Goal: Information Seeking & Learning: Learn about a topic

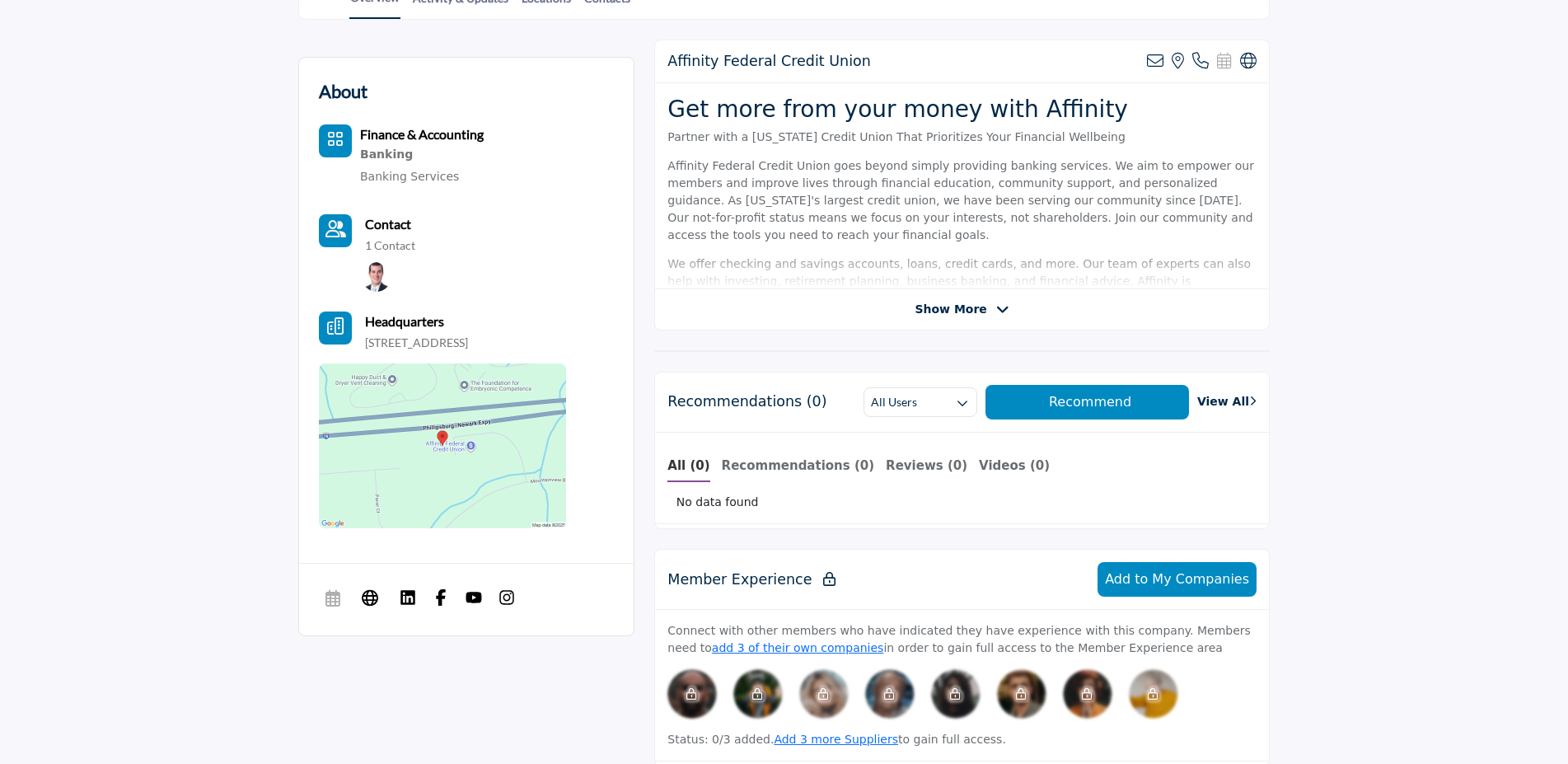
scroll to position [420, 0]
click at [968, 317] on div "Affinity Federal Credit Union View email address of this listing View the locat…" at bounding box center [962, 184] width 616 height 291
click at [966, 308] on span "Show More" at bounding box center [950, 308] width 72 height 17
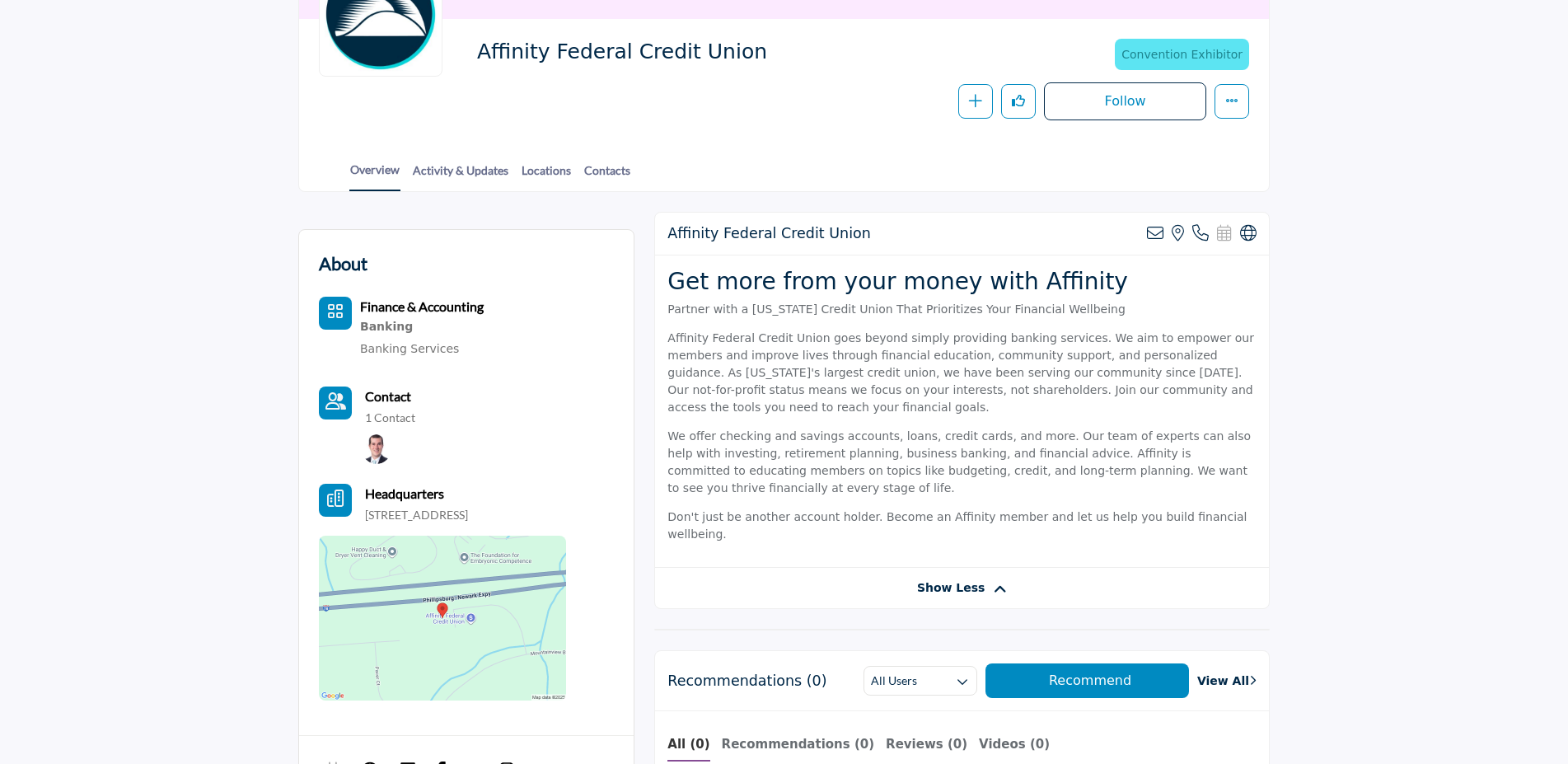
scroll to position [0, 0]
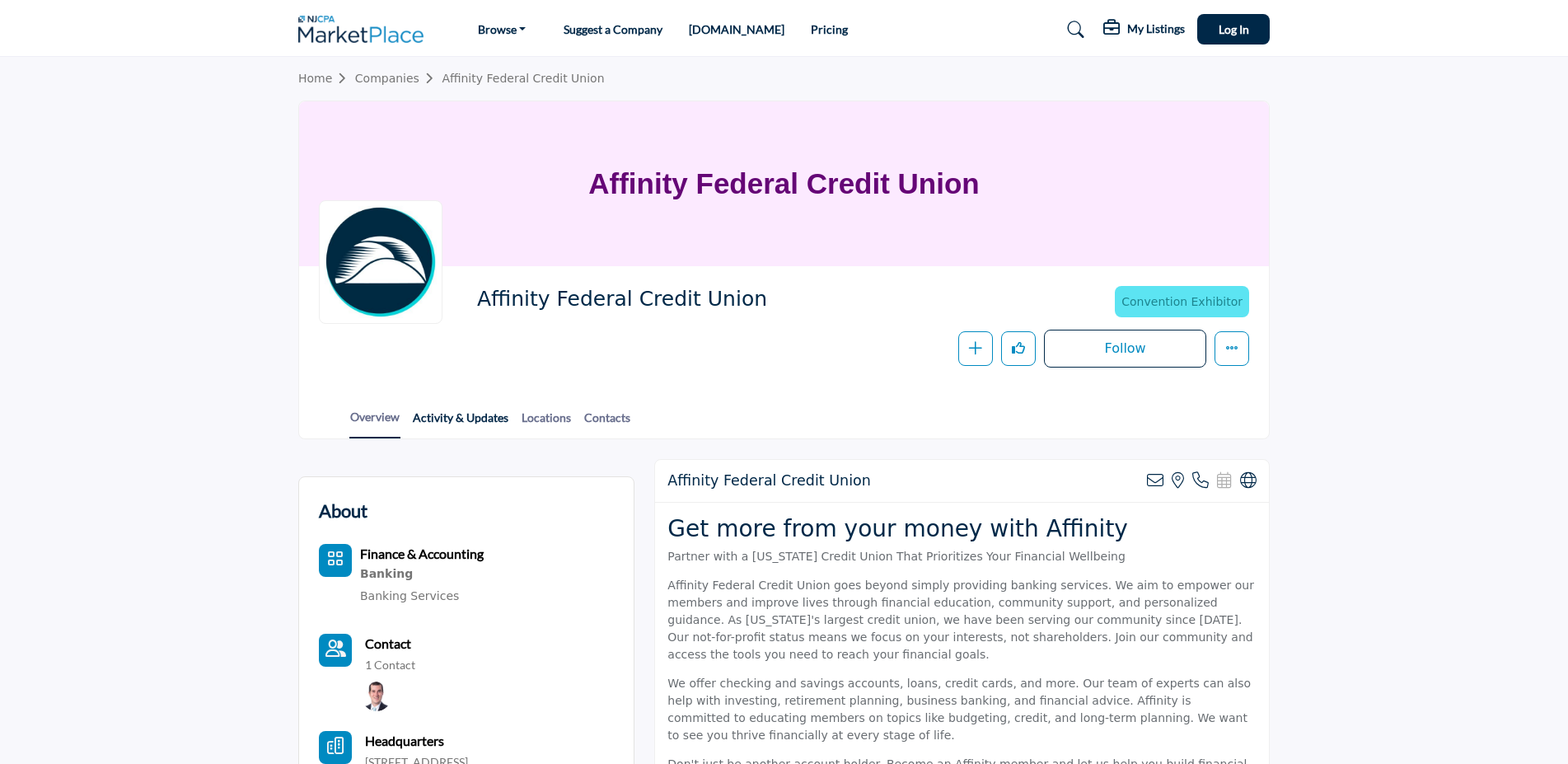
click at [489, 421] on link "Activity & Updates" at bounding box center [460, 423] width 97 height 29
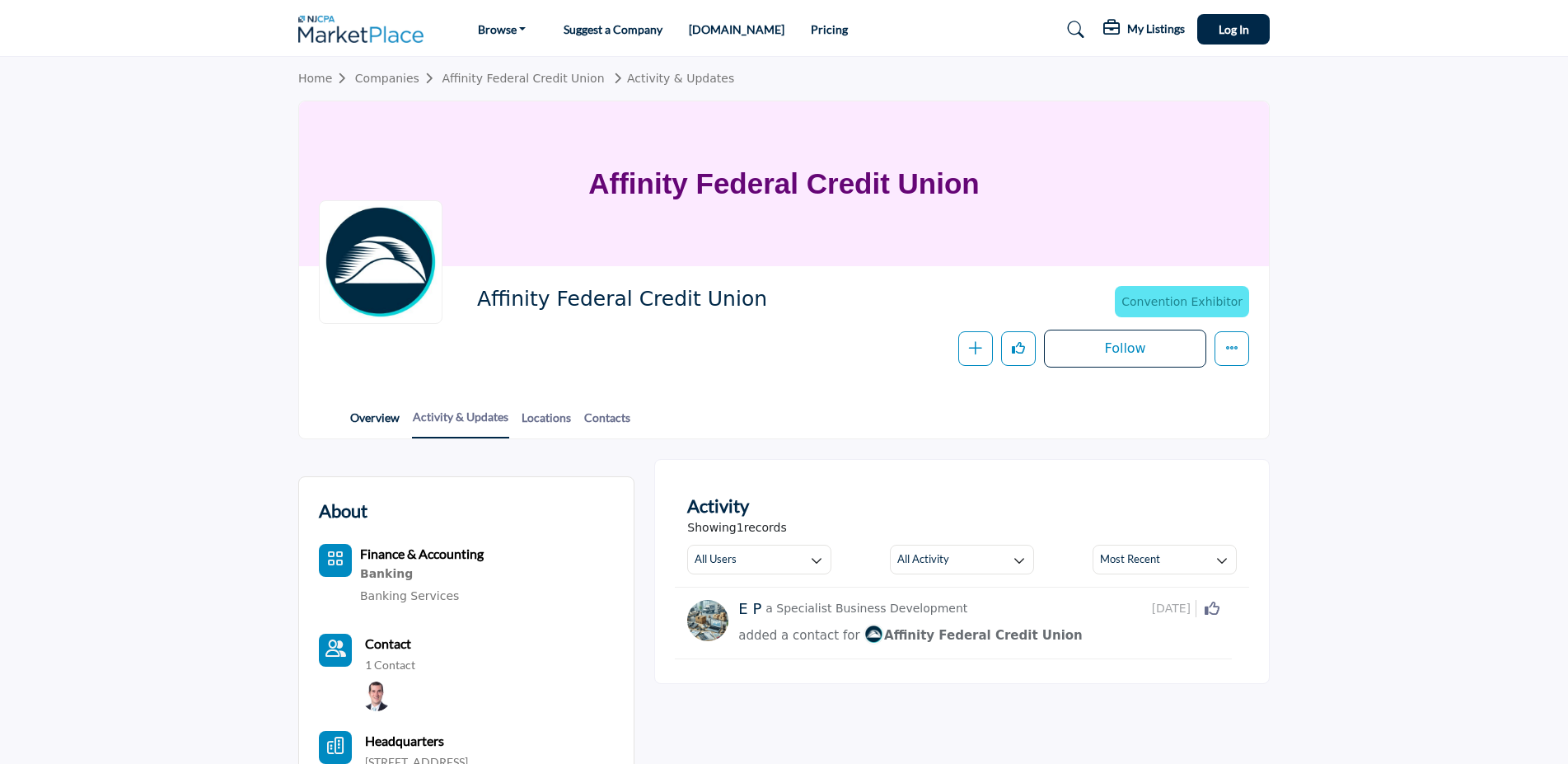
click at [397, 419] on link "Overview" at bounding box center [375, 423] width 51 height 29
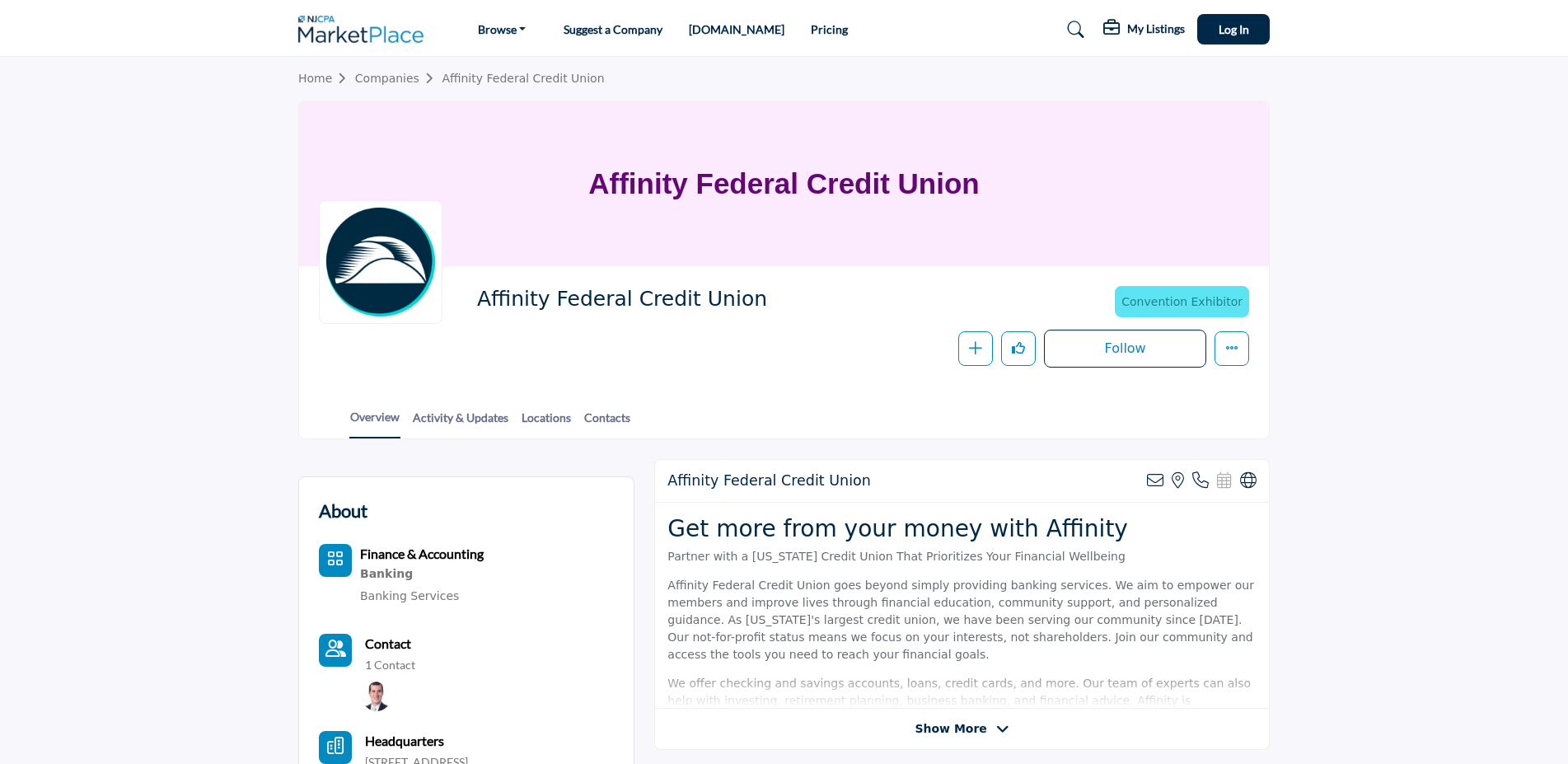
click at [384, 38] on img at bounding box center [364, 29] width 134 height 27
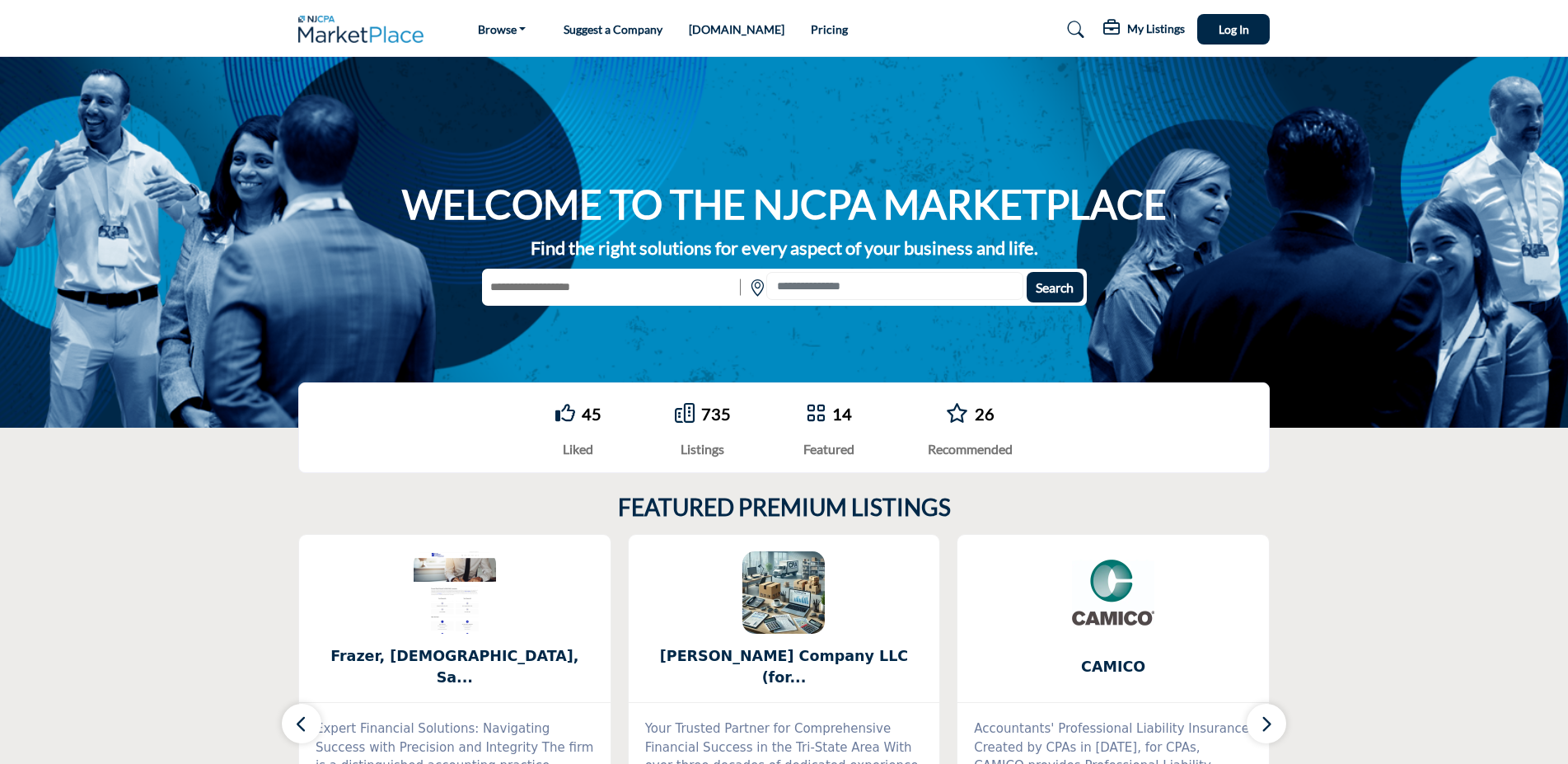
click at [627, 287] on input "text" at bounding box center [609, 287] width 255 height 31
type input "**********"
click at [1027, 272] on button "Search" at bounding box center [1055, 287] width 57 height 31
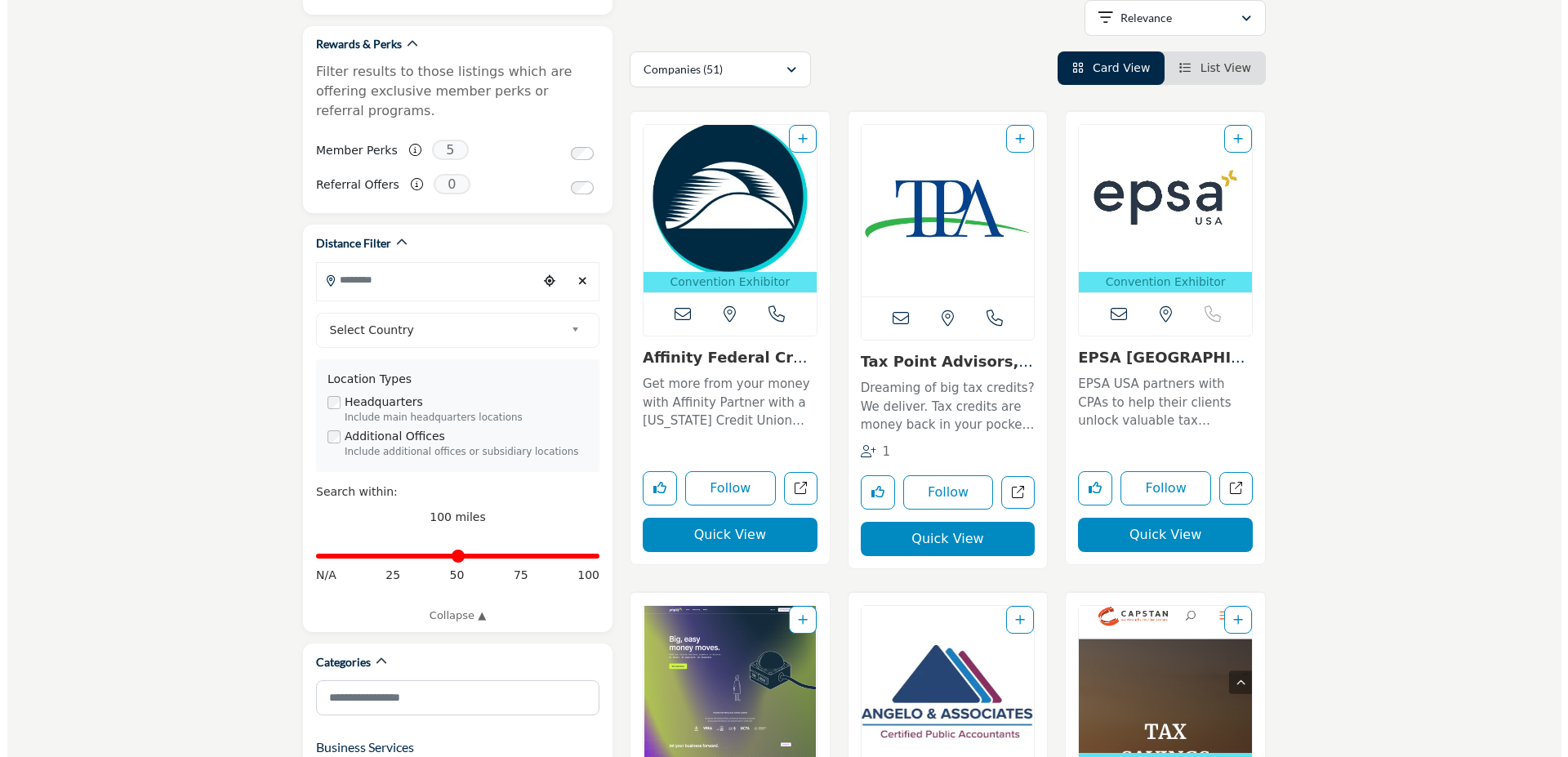
scroll to position [167, 0]
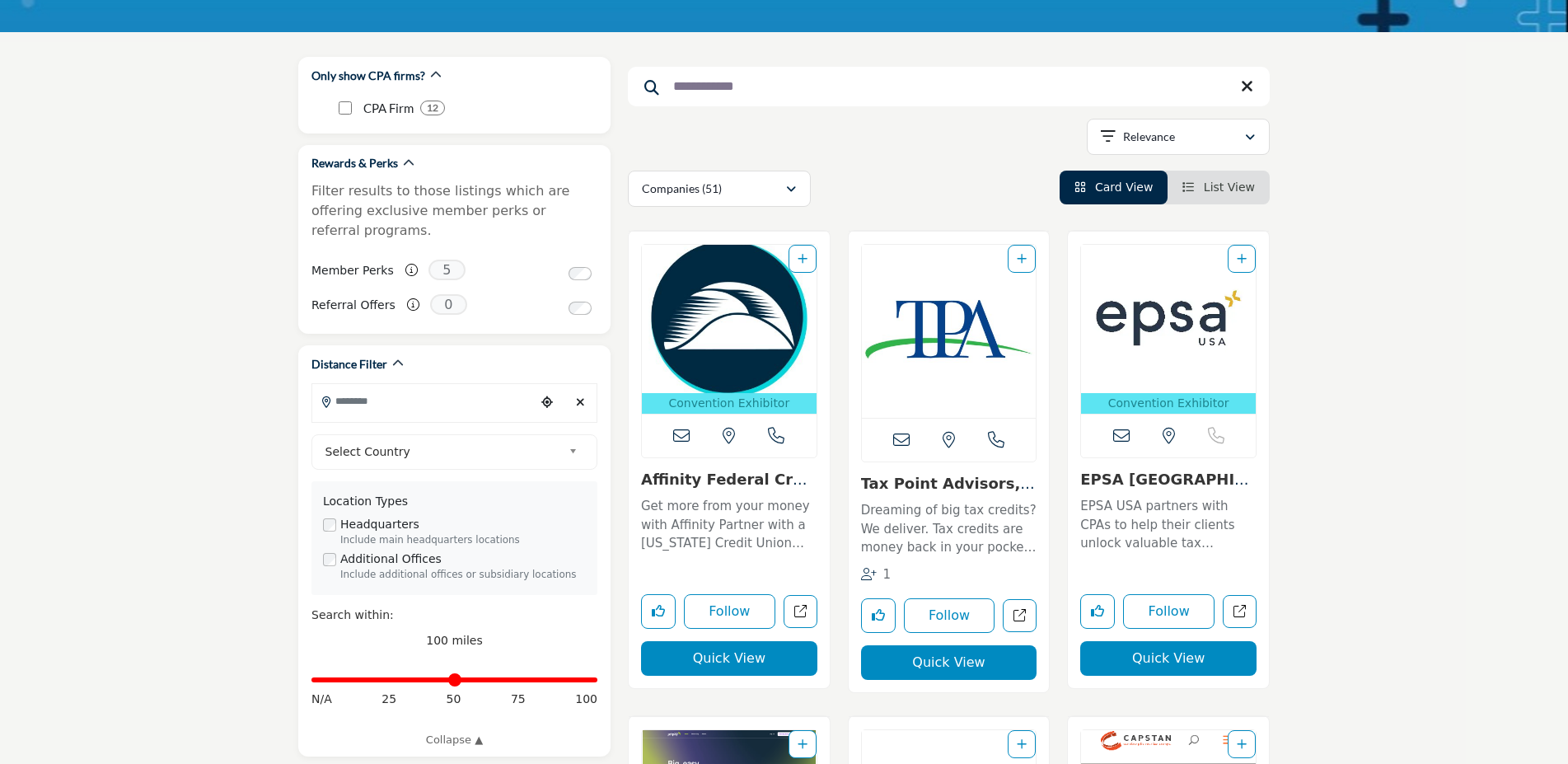
click at [726, 669] on button "Quick View" at bounding box center [729, 658] width 177 height 35
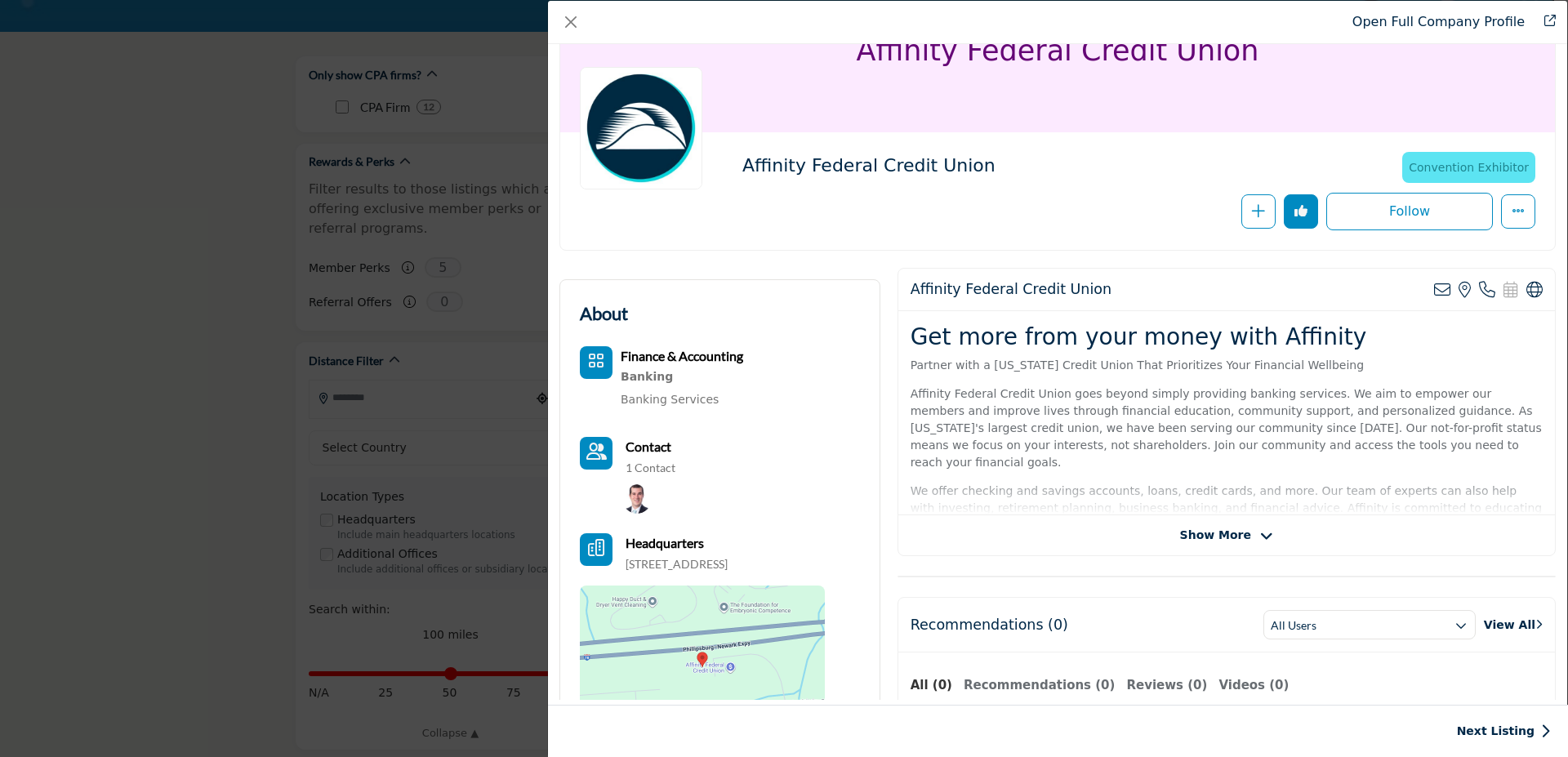
scroll to position [187, 0]
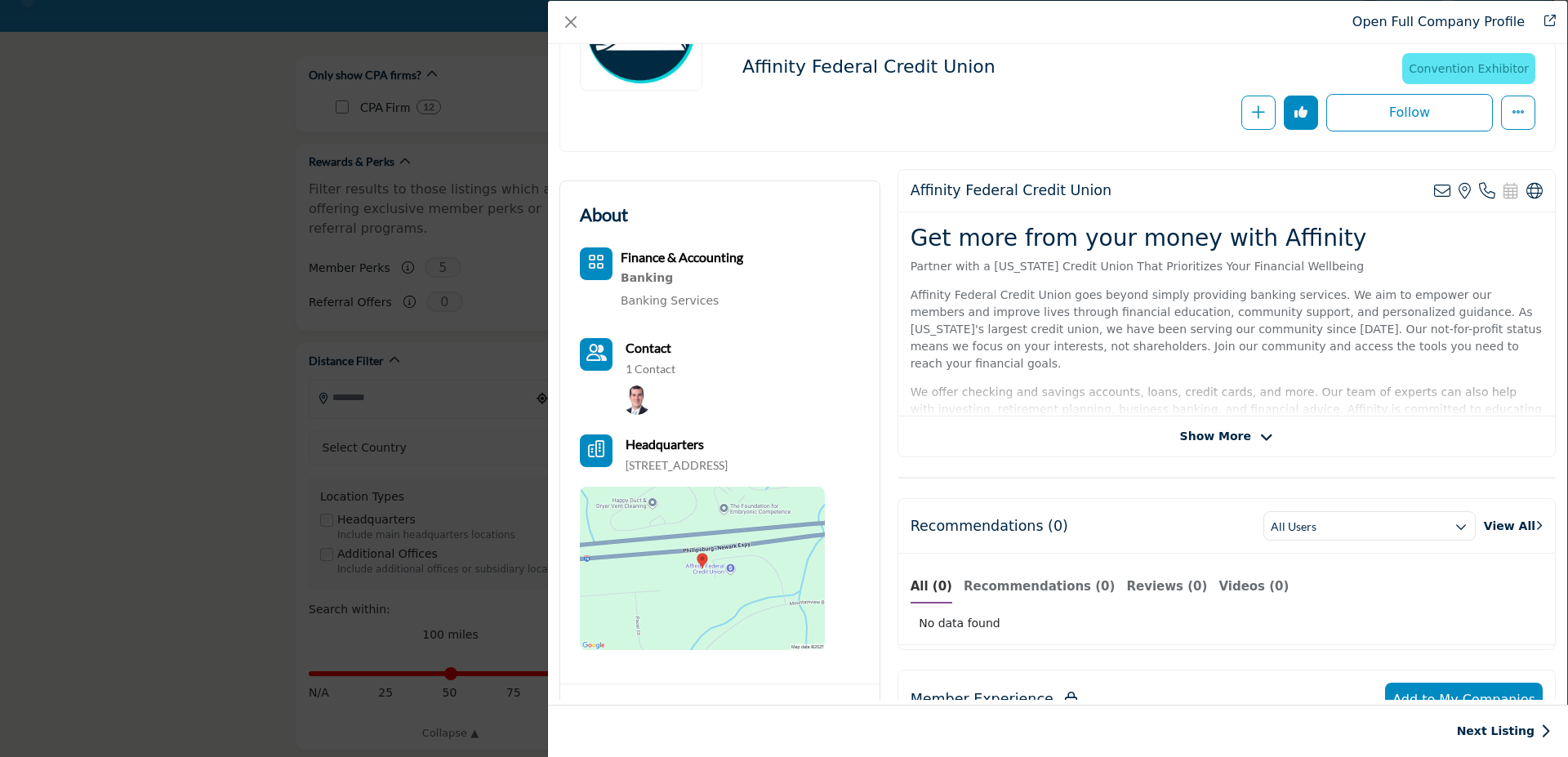
click at [1177, 449] on div "Affinity Federal Credit Union View email address of this listing View the locat…" at bounding box center [1225, 313] width 658 height 289
click at [1183, 435] on span "Show More" at bounding box center [1215, 436] width 71 height 17
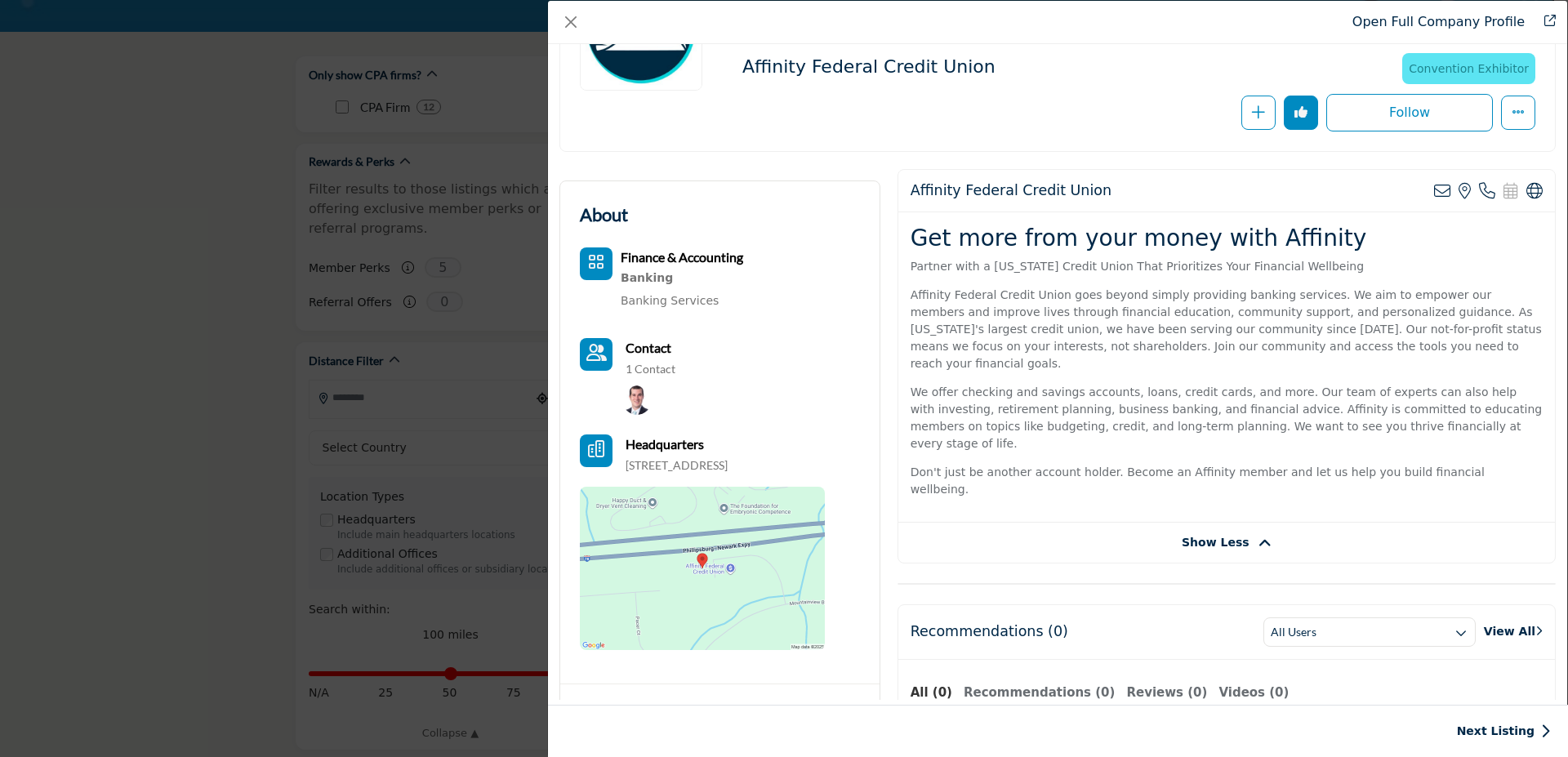
click at [1212, 500] on div "Affinity Federal Credit Union View email address of this listing View the locat…" at bounding box center [1225, 367] width 658 height 394
click at [1215, 534] on span "Show Less" at bounding box center [1215, 543] width 68 height 17
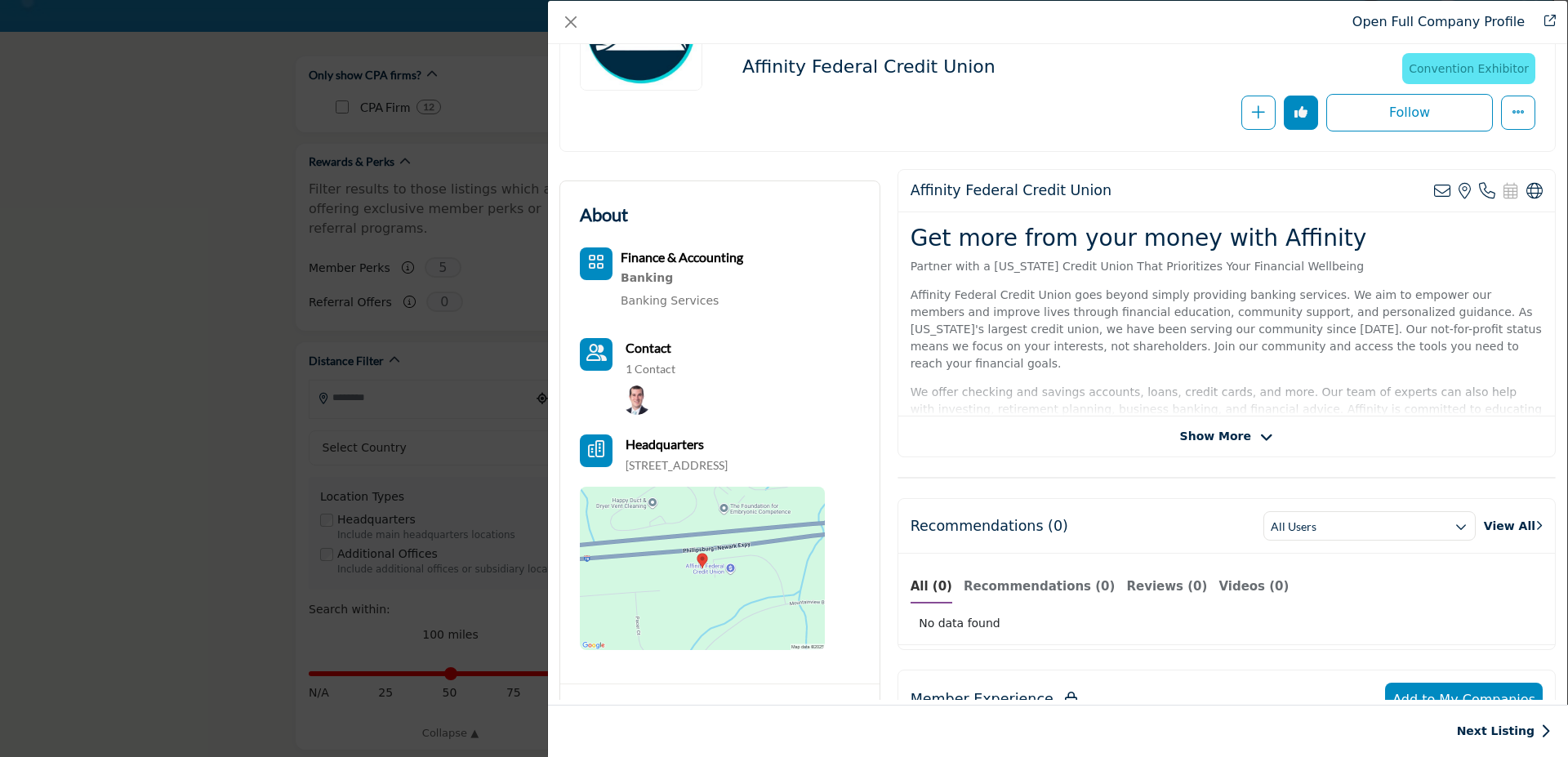
click at [1235, 439] on span "Show More" at bounding box center [1215, 436] width 71 height 17
